Goal: Find specific page/section: Find specific page/section

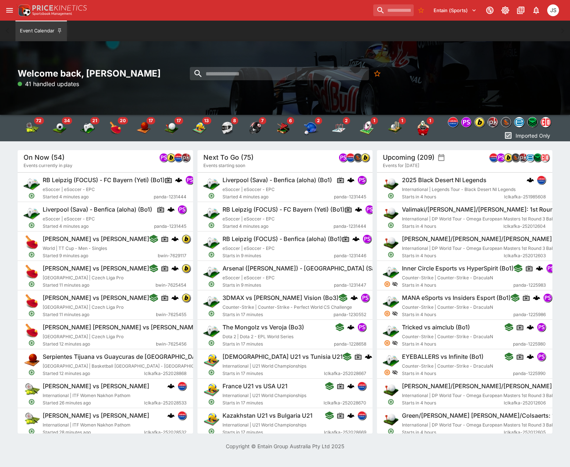
click at [13, 11] on icon "open drawer" at bounding box center [9, 10] width 9 height 9
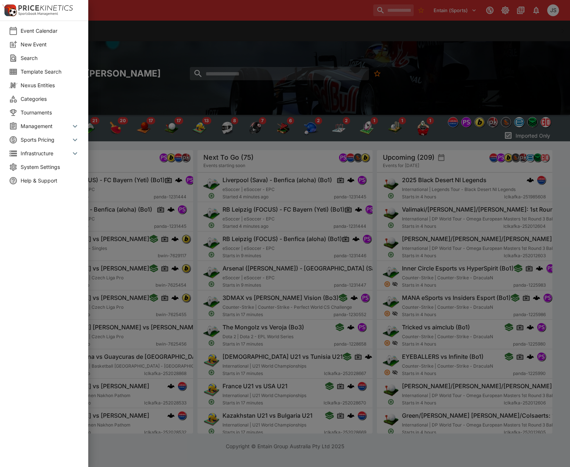
click at [48, 129] on span "Management" at bounding box center [46, 126] width 50 height 8
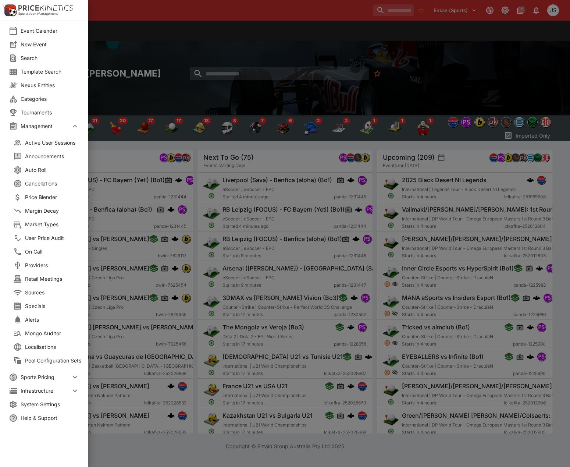
click at [48, 224] on span "Market Types" at bounding box center [54, 224] width 59 height 8
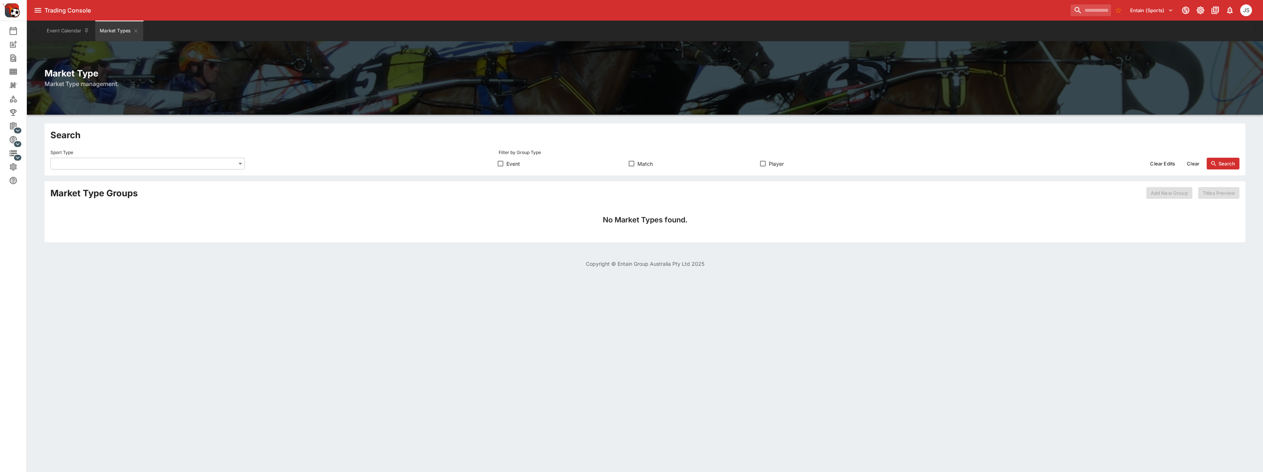
click at [102, 163] on body "Trading Console Entain (Sports) JS Event Calendar New Event Search Template Sea…" at bounding box center [631, 138] width 1263 height 277
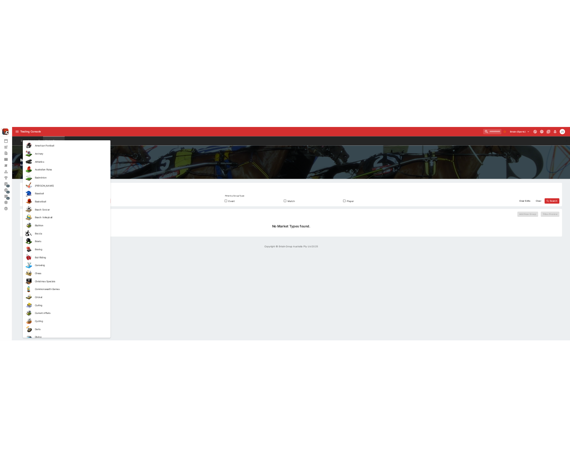
scroll to position [517, 0]
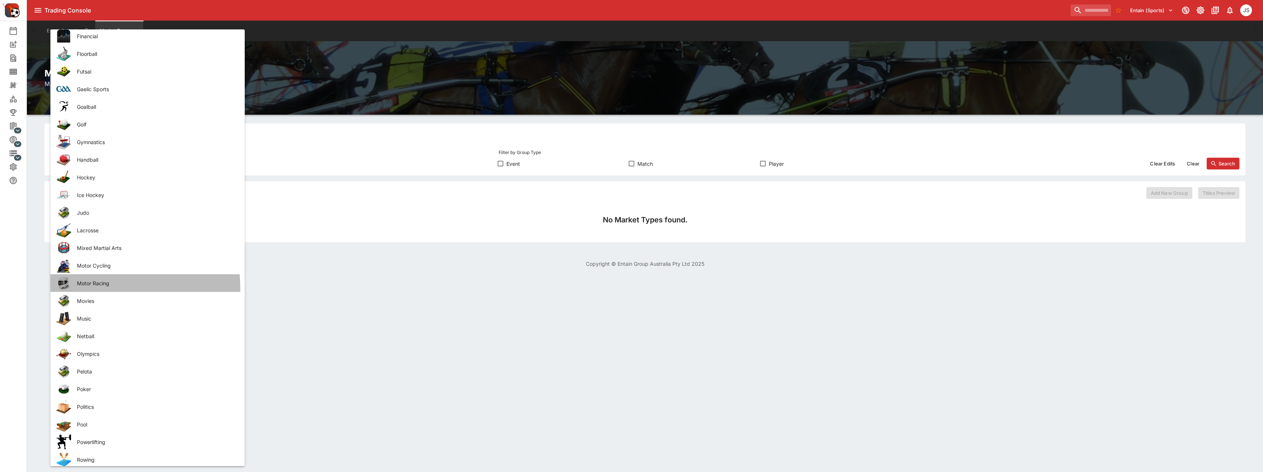
click at [95, 288] on li "Motor Racing" at bounding box center [147, 283] width 194 height 18
type input "**********"
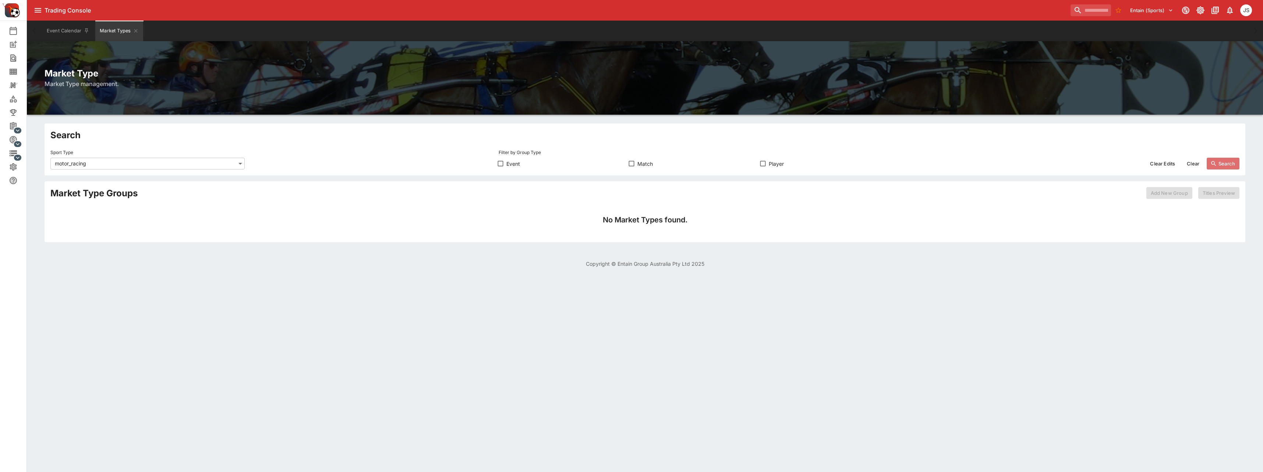
click at [570, 164] on button "Search" at bounding box center [1222, 164] width 33 height 12
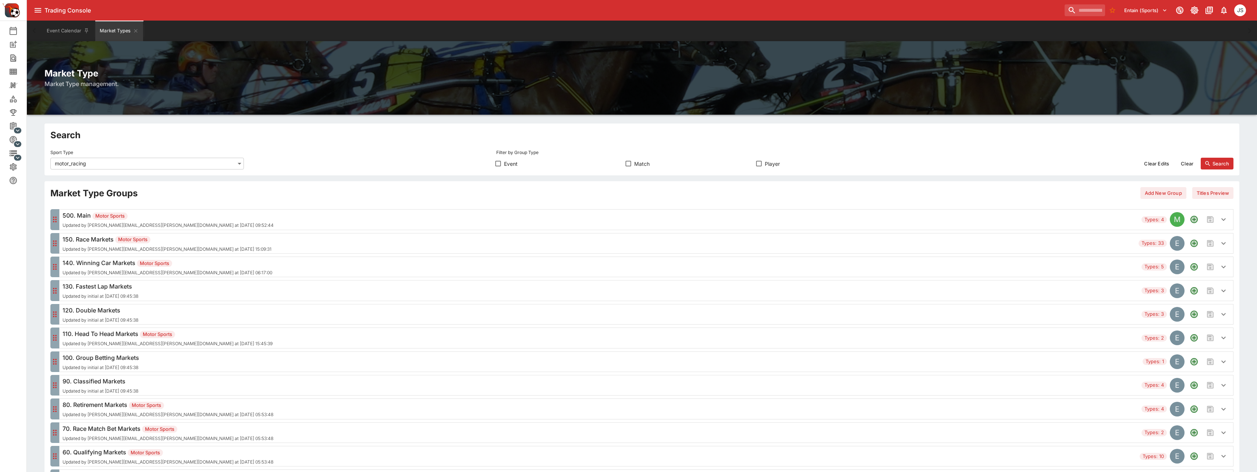
click at [103, 245] on div "150. Race Markets Motor Sports Updated by matthew.oliver@entaingroup.co.nz at 2…" at bounding box center [167, 243] width 209 height 17
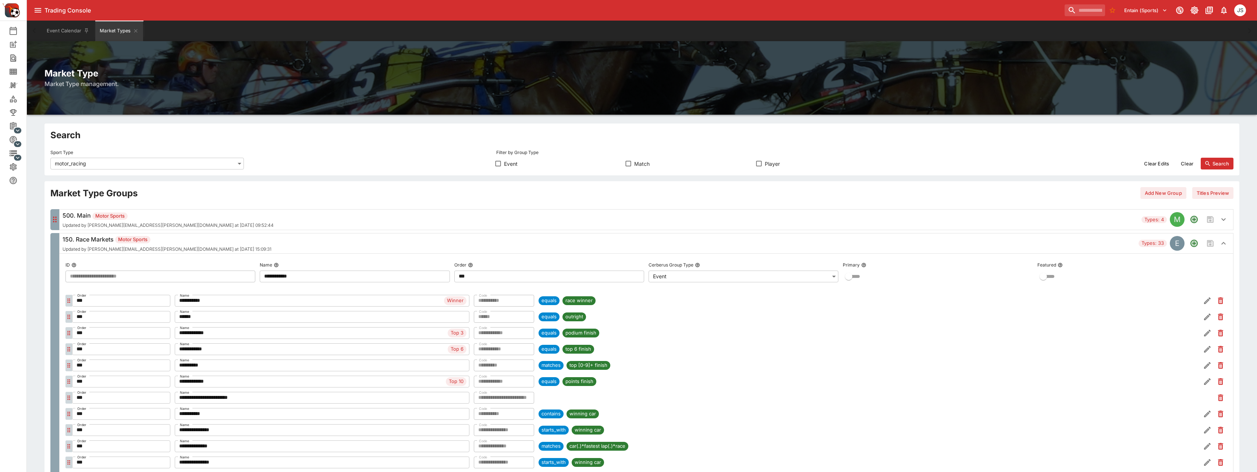
click at [95, 249] on span "Updated by matthew.oliver@entaingroup.co.nz at 2025-07-17 15:09:31" at bounding box center [167, 249] width 209 height 5
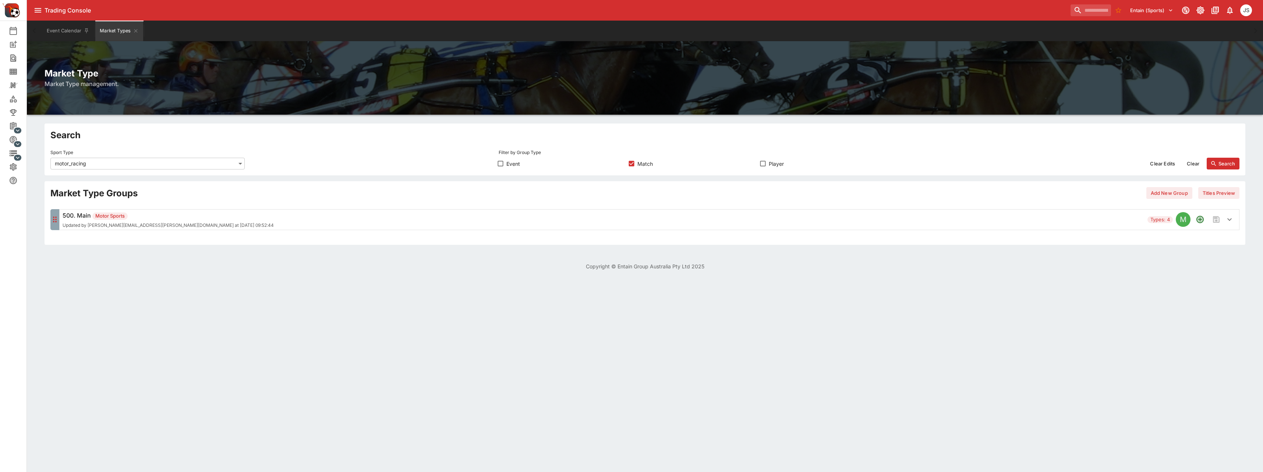
click at [157, 205] on div "Market Type Groups Add New Group Titles Preview 500. Main Motor Sports Updated …" at bounding box center [644, 210] width 1189 height 46
click at [156, 207] on div "Market Type Groups Add New Group Titles Preview 500. Main Motor Sports Updated …" at bounding box center [644, 210] width 1189 height 46
click at [158, 214] on h6 "500. Main Motor Sports" at bounding box center [168, 215] width 211 height 9
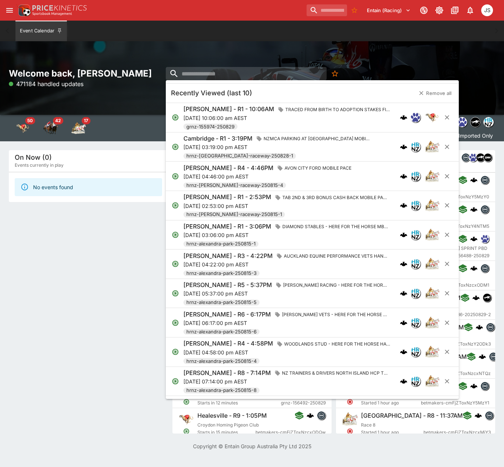
click at [67, 294] on div "On Now (0) Events currently in play No events found" at bounding box center [88, 291] width 159 height 283
